Goal: Book appointment/travel/reservation

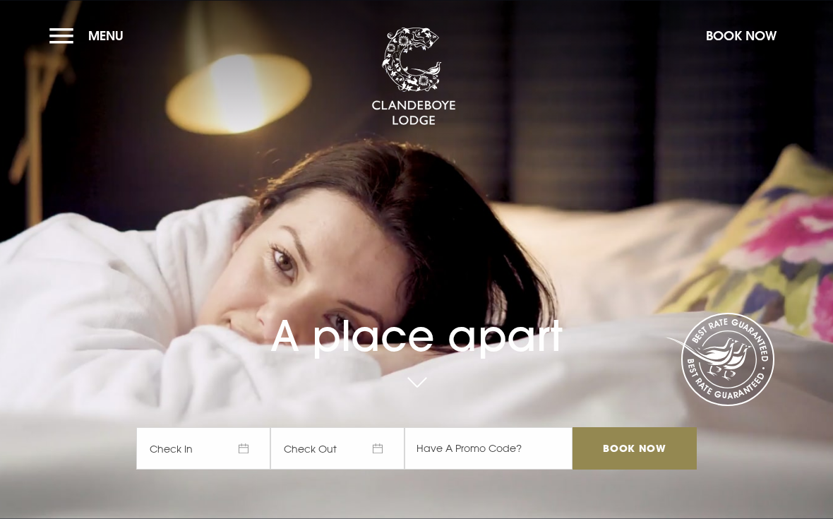
click at [110, 39] on span "Menu" at bounding box center [105, 36] width 35 height 16
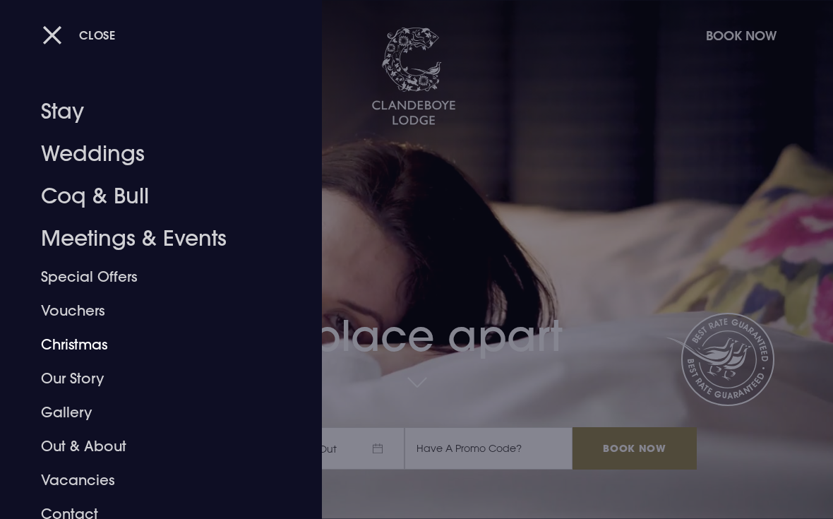
click at [94, 355] on link "Christmas" at bounding box center [151, 345] width 221 height 34
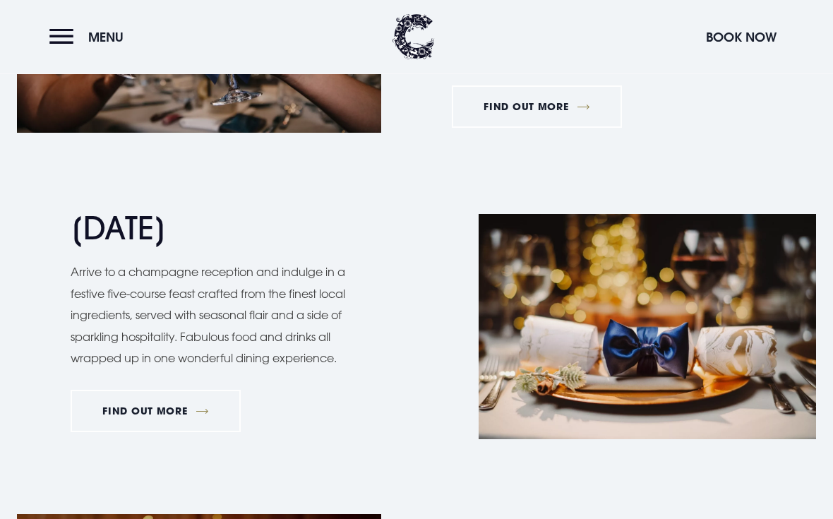
scroll to position [1214, 0]
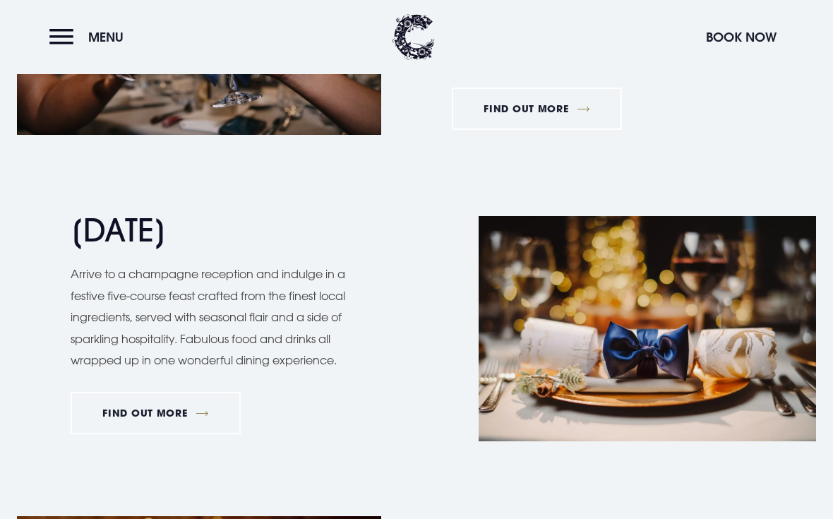
click at [182, 412] on link "FIND OUT MORE" at bounding box center [156, 413] width 170 height 42
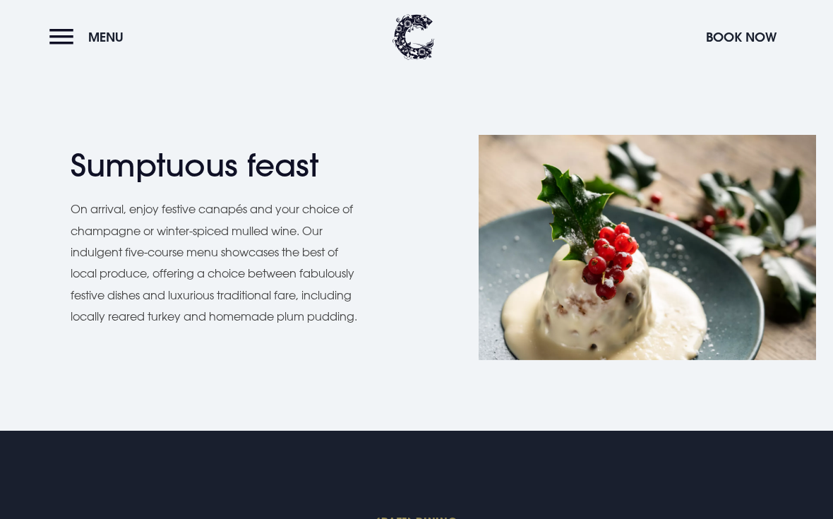
scroll to position [1024, 0]
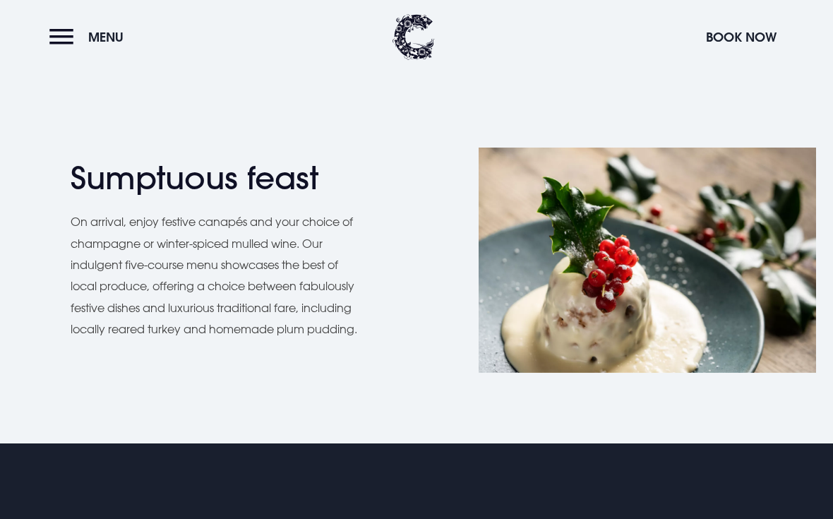
click at [94, 46] on button "Menu" at bounding box center [89, 37] width 81 height 30
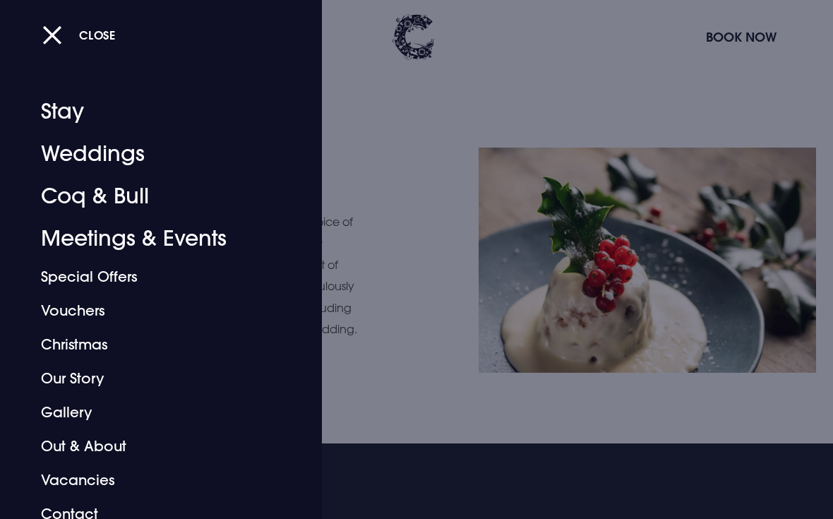
click at [64, 32] on button "Close" at bounding box center [78, 34] width 73 height 29
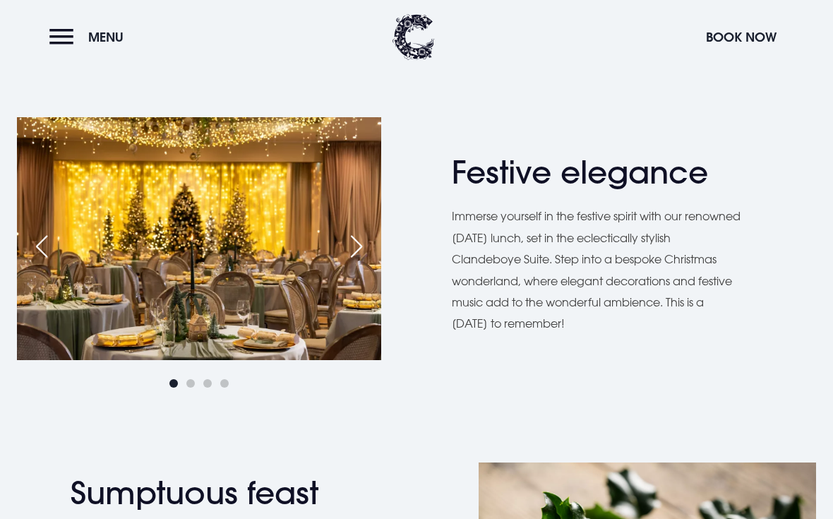
scroll to position [709, 0]
click at [742, 47] on button "Book Now" at bounding box center [741, 37] width 85 height 30
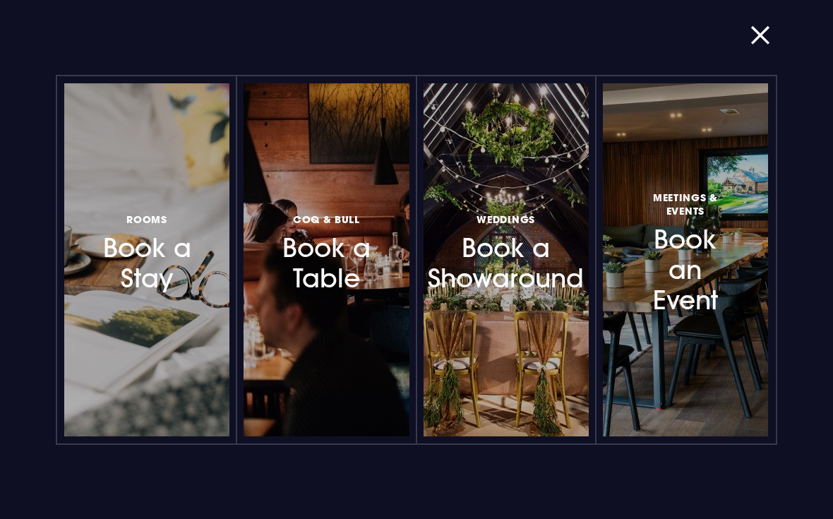
scroll to position [729, 0]
click at [745, 52] on div "Rooms Book a Stay Coq & Bull Book a Table Weddings Book a Showaround Meetings &…" at bounding box center [416, 259] width 805 height 519
click at [761, 40] on button "button" at bounding box center [768, 35] width 37 height 14
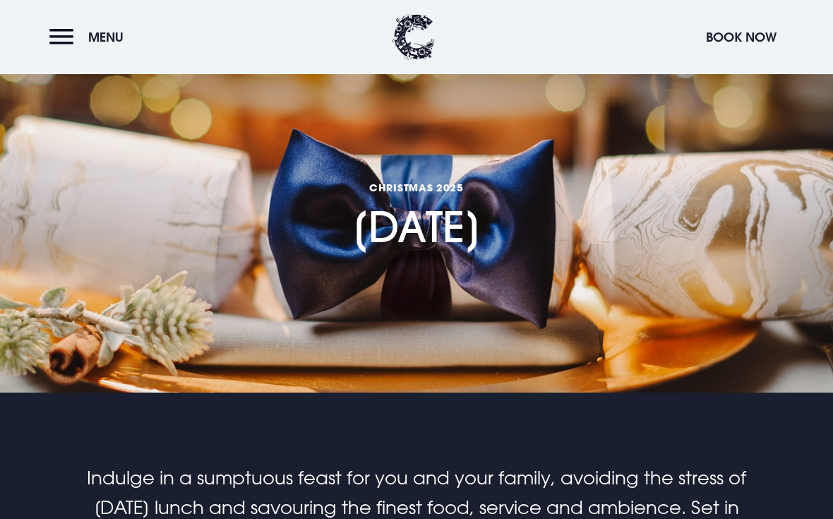
scroll to position [0, 0]
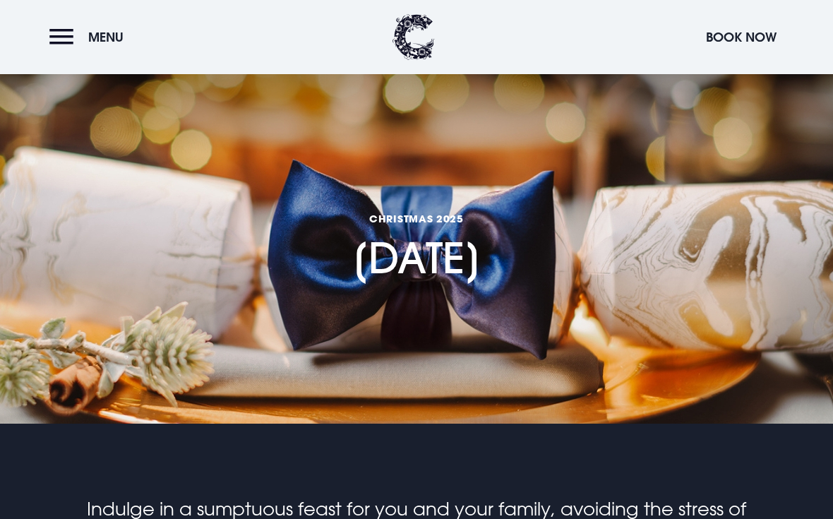
click at [73, 35] on button "Menu" at bounding box center [89, 37] width 81 height 30
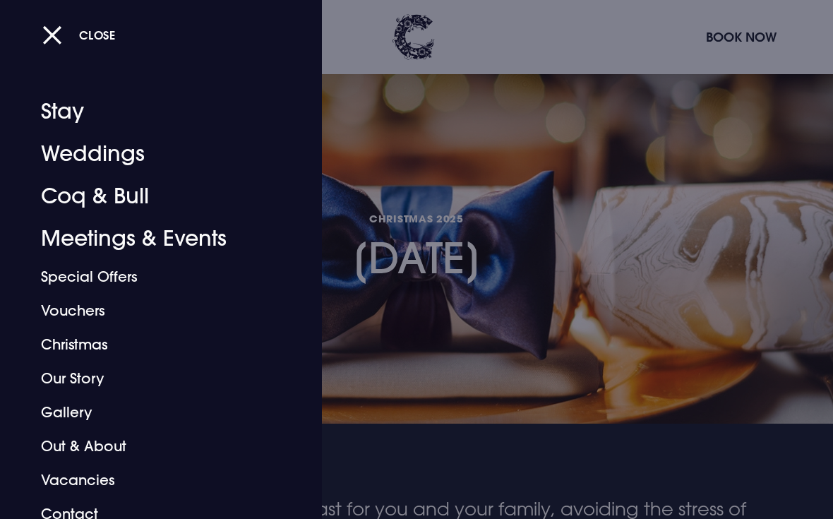
click at [95, 352] on link "Christmas" at bounding box center [151, 345] width 221 height 34
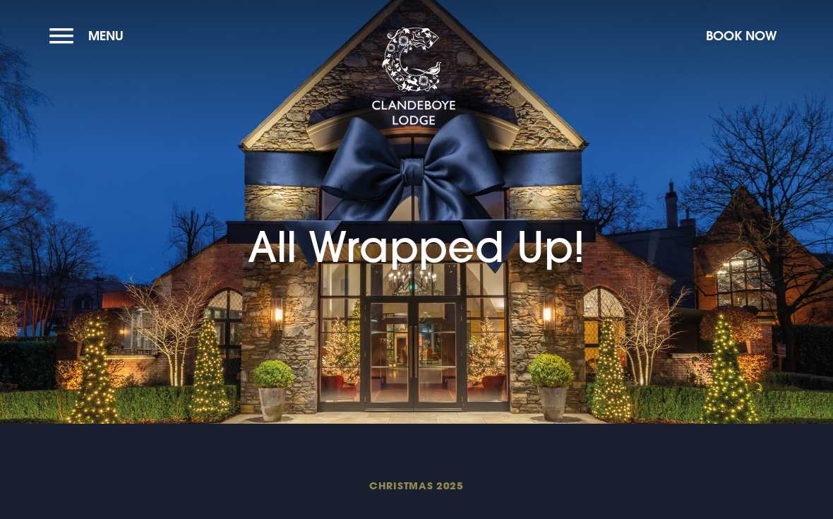
click at [65, 47] on button "Menu" at bounding box center [89, 35] width 81 height 30
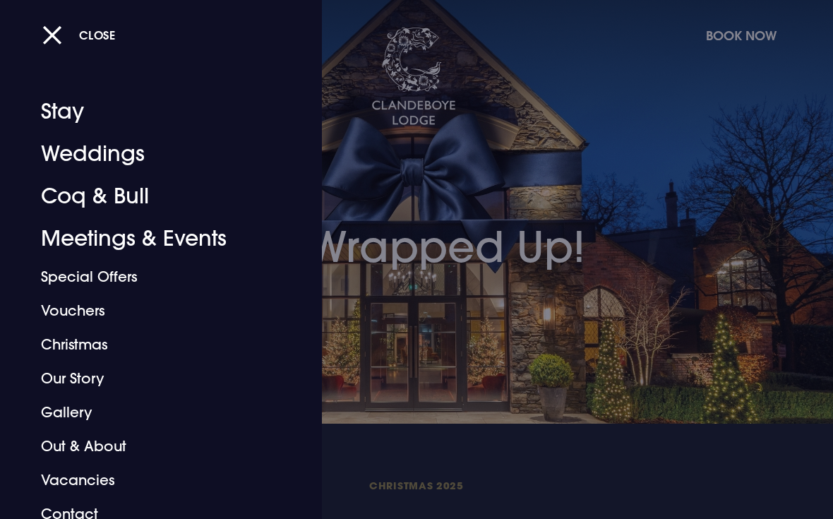
click at [56, 49] on button "Close" at bounding box center [78, 34] width 73 height 29
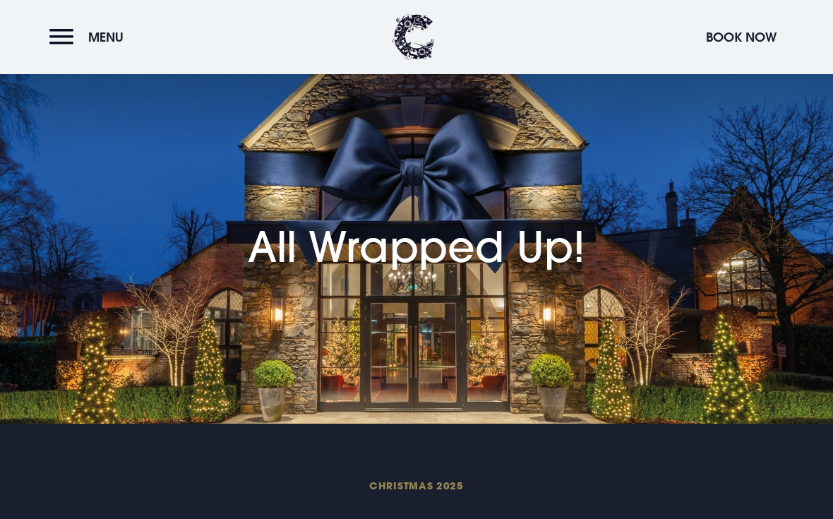
click at [745, 32] on button "Book Now" at bounding box center [741, 37] width 85 height 30
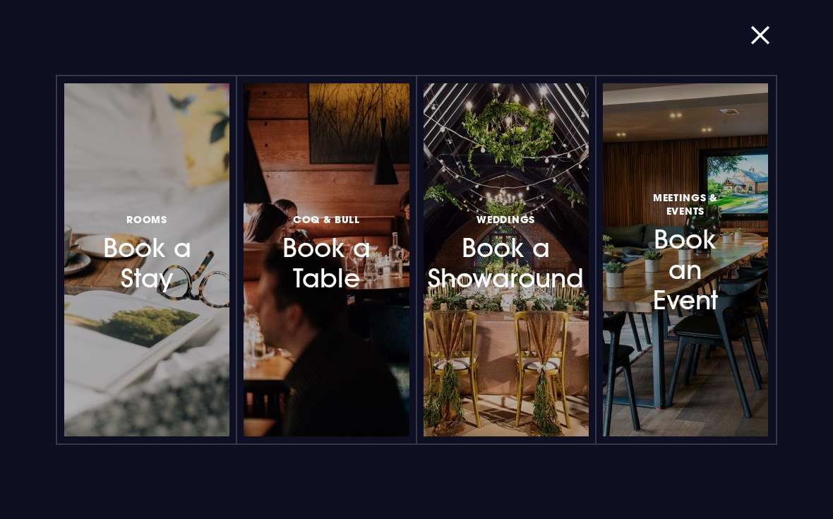
click at [693, 261] on h3 "Meetings & Events Book an Event" at bounding box center [685, 252] width 96 height 128
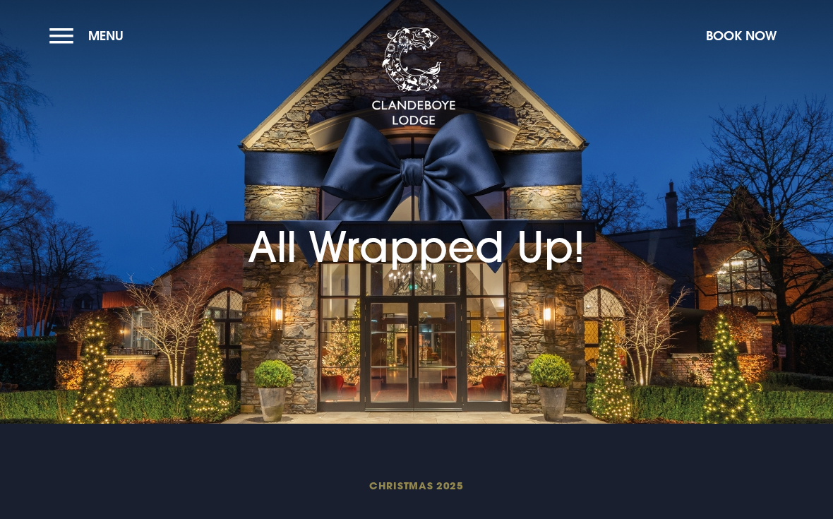
click at [422, 256] on h1 "All Wrapped Up!" at bounding box center [416, 215] width 337 height 113
click at [424, 138] on div "All Wrapped Up!" at bounding box center [416, 201] width 354 height 155
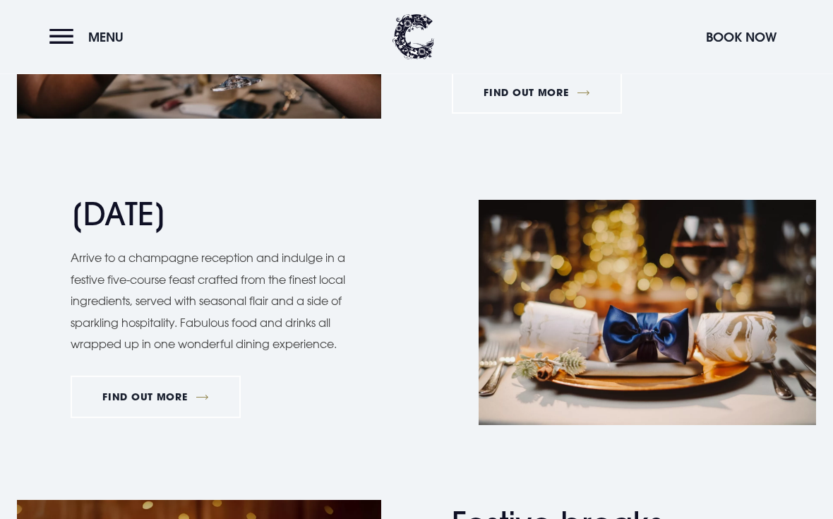
scroll to position [1231, 0]
click at [174, 397] on link "FIND OUT MORE" at bounding box center [156, 397] width 170 height 42
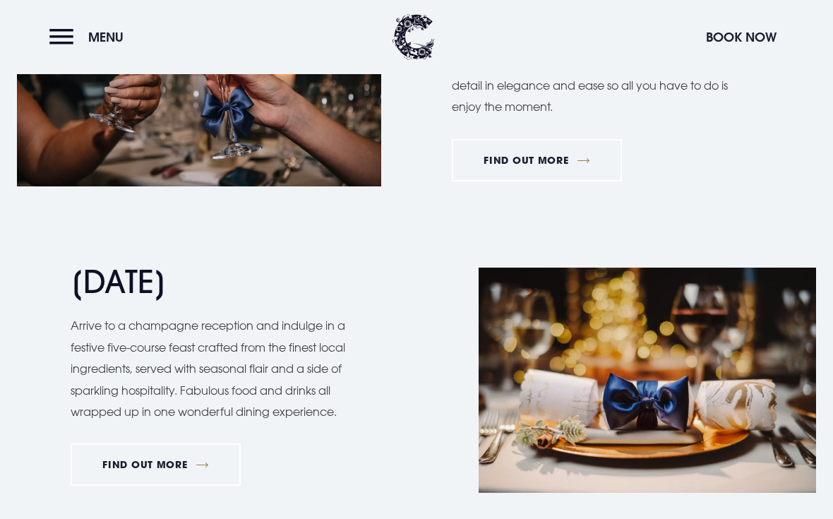
scroll to position [1162, 0]
